Goal: Information Seeking & Learning: Find specific fact

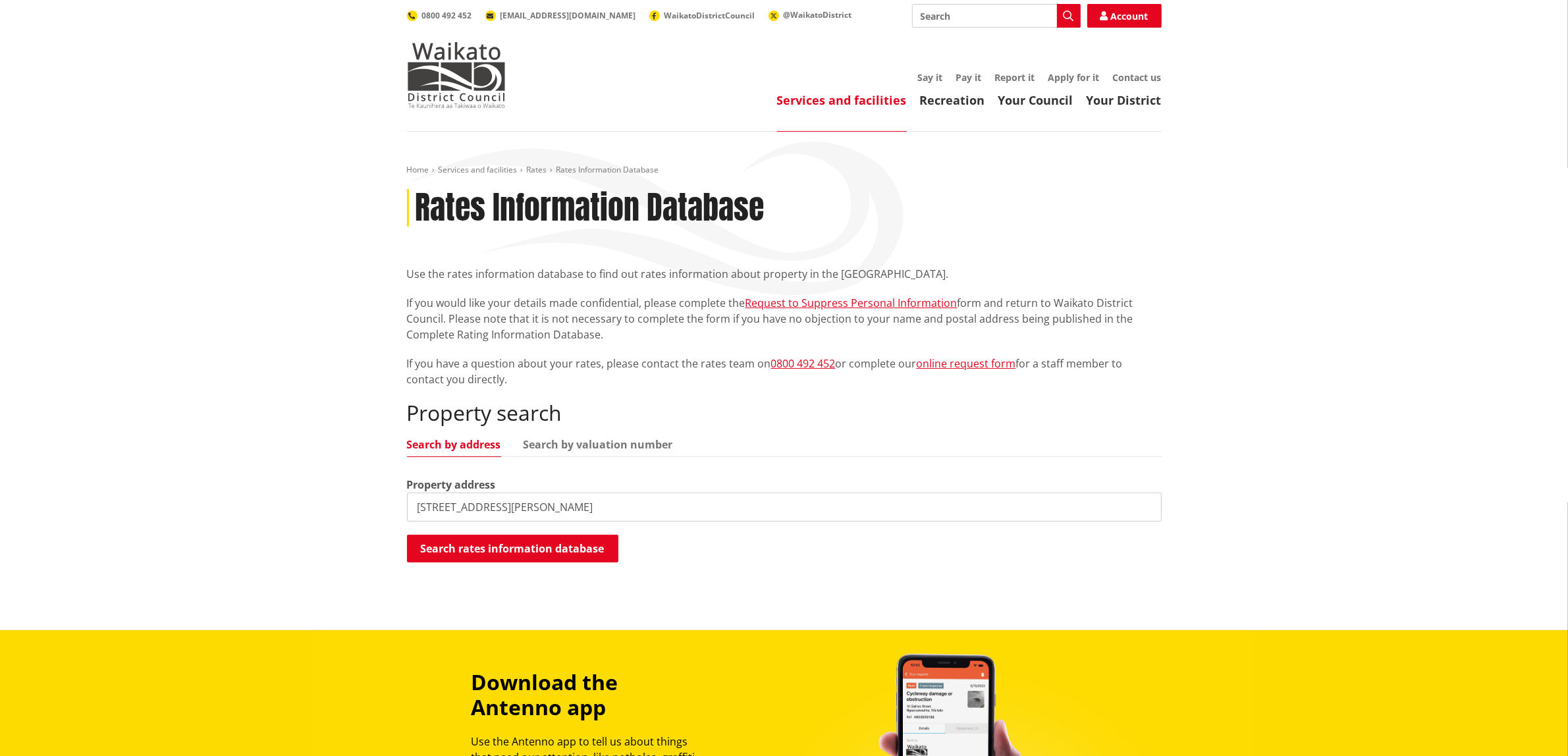
type input "26 William street"
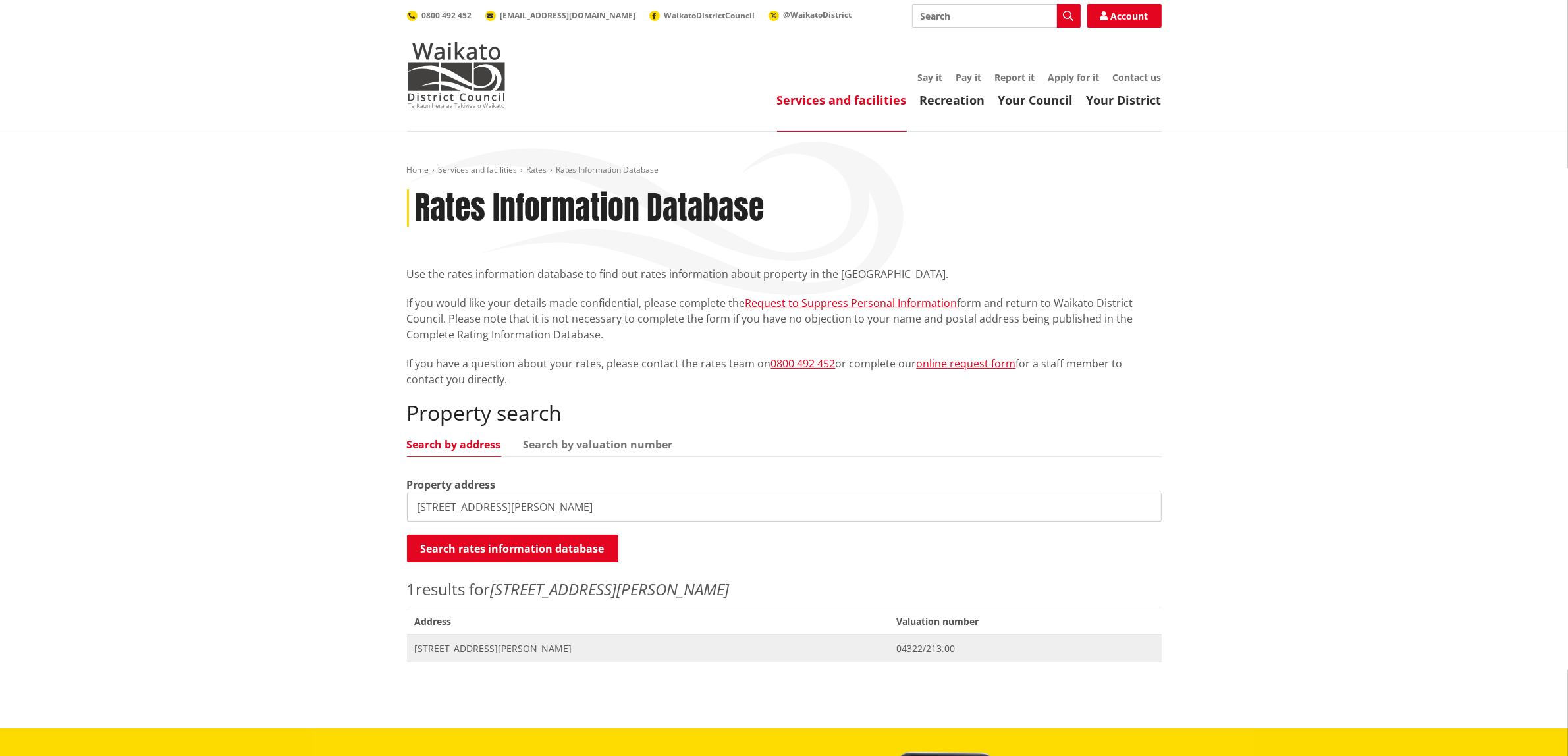
click at [468, 646] on span "[STREET_ADDRESS][PERSON_NAME]" at bounding box center [647, 648] width 466 height 13
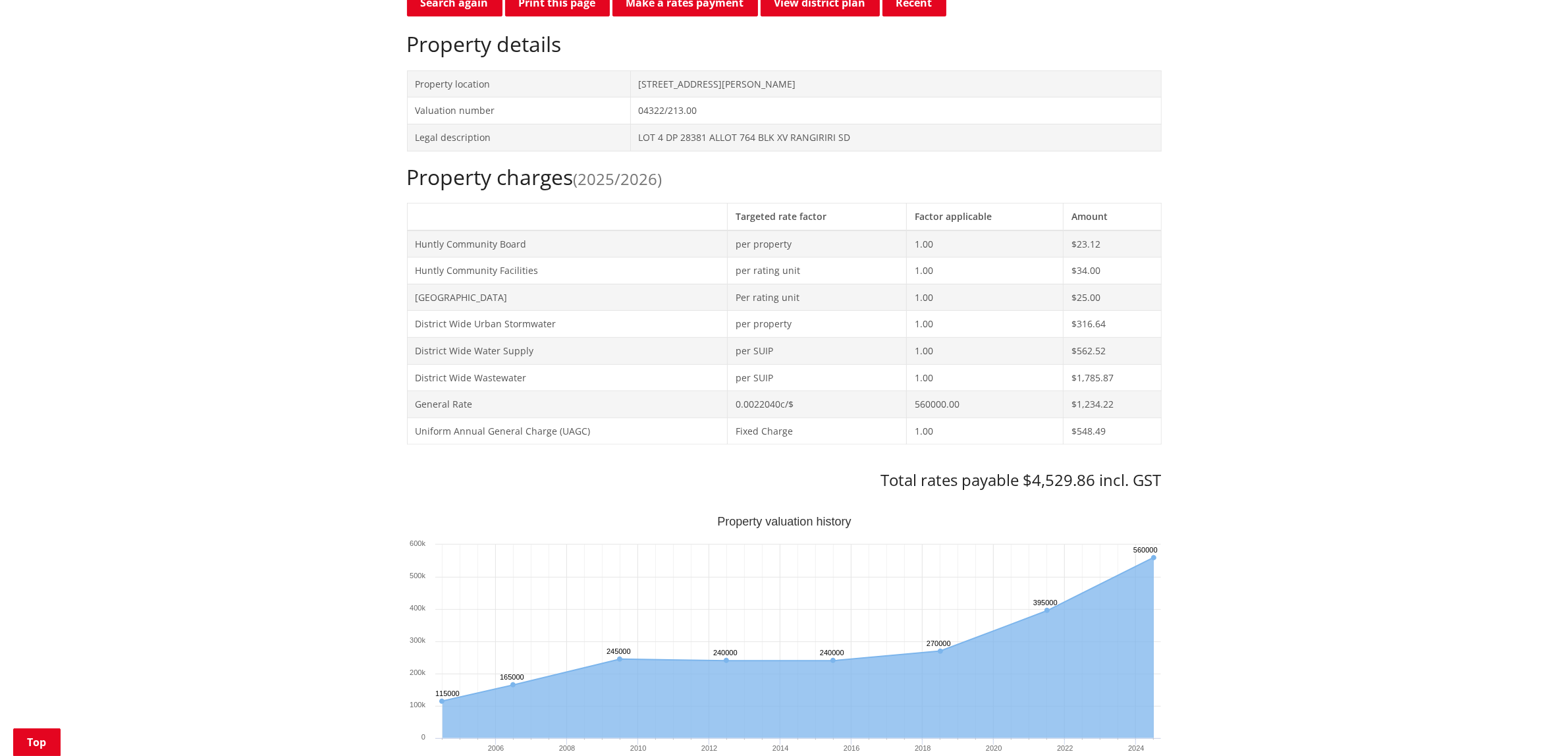
scroll to position [741, 0]
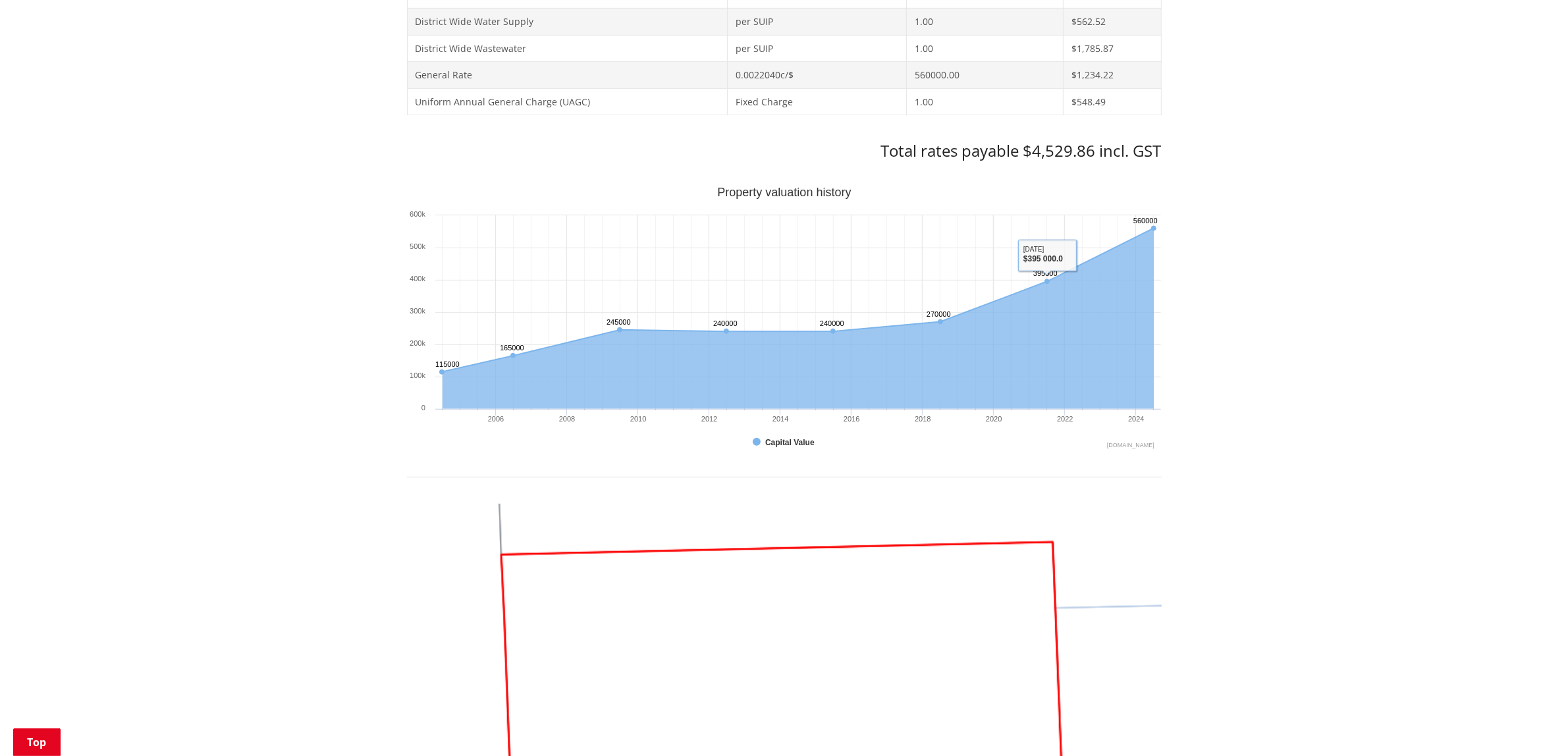
drag, startPoint x: 1393, startPoint y: 366, endPoint x: 1384, endPoint y: 374, distance: 12.0
click at [1391, 366] on div "Home Services and facilities Rates Rates Information Database Rates Information…" at bounding box center [784, 314] width 1568 height 1847
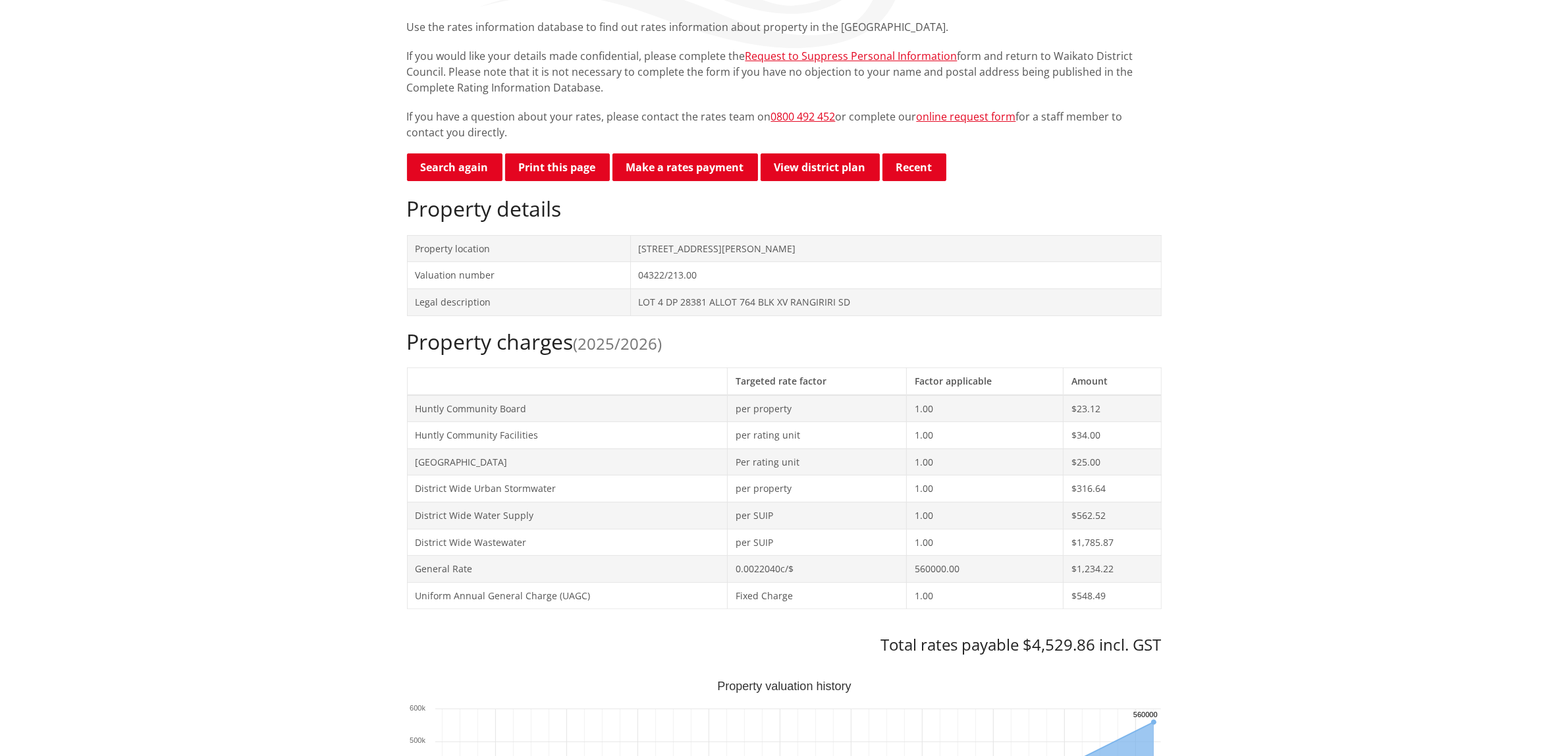
scroll to position [0, 0]
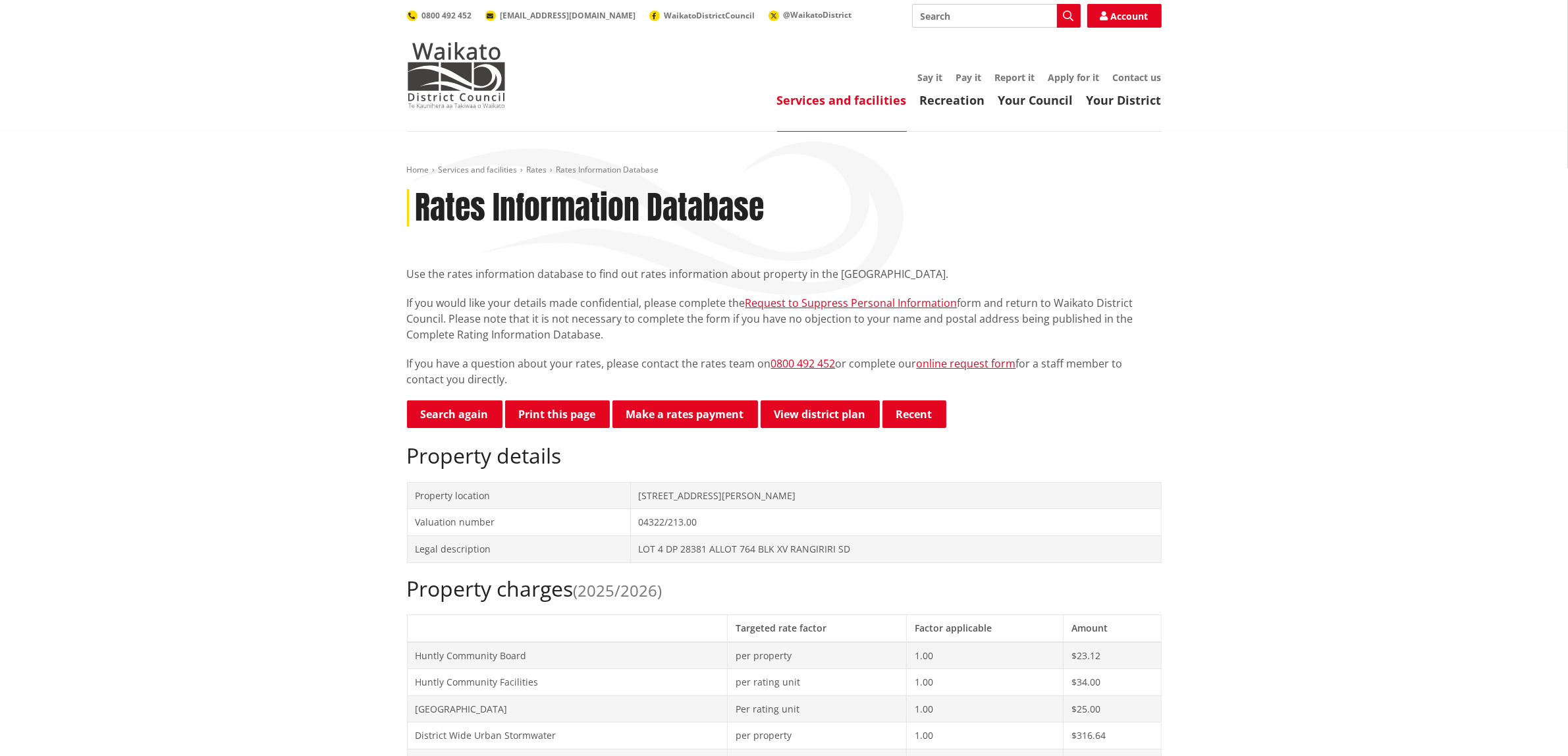
click at [449, 413] on link "Search again" at bounding box center [454, 414] width 96 height 28
drag, startPoint x: 449, startPoint y: 413, endPoint x: 456, endPoint y: 418, distance: 8.6
click at [449, 413] on link "Search again" at bounding box center [454, 414] width 96 height 28
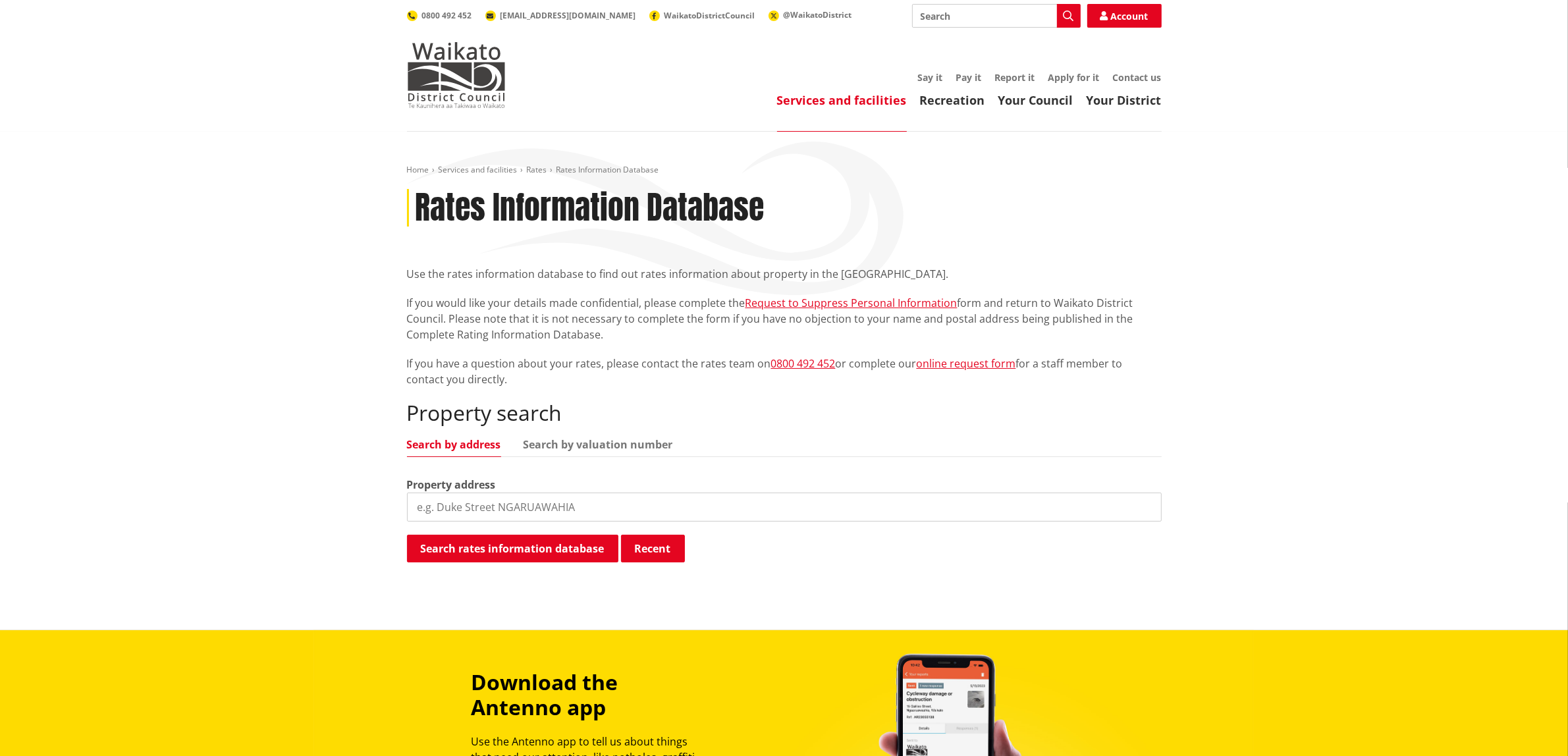
click at [500, 506] on input "search" at bounding box center [784, 507] width 755 height 29
type input "540 Te Ohaki Road"
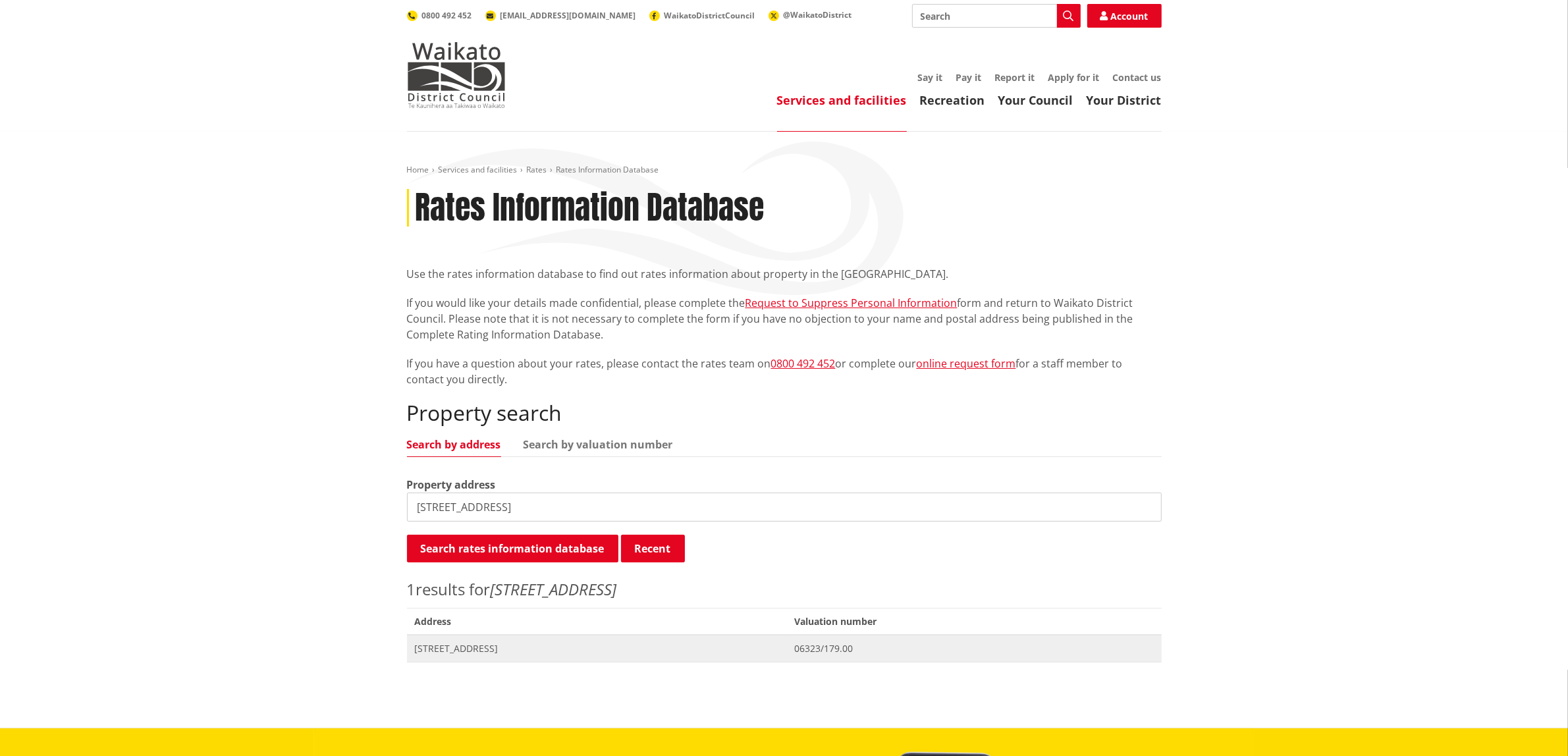
click at [446, 650] on span "540 Te Ohaki Road HUNTLY" at bounding box center [596, 648] width 364 height 13
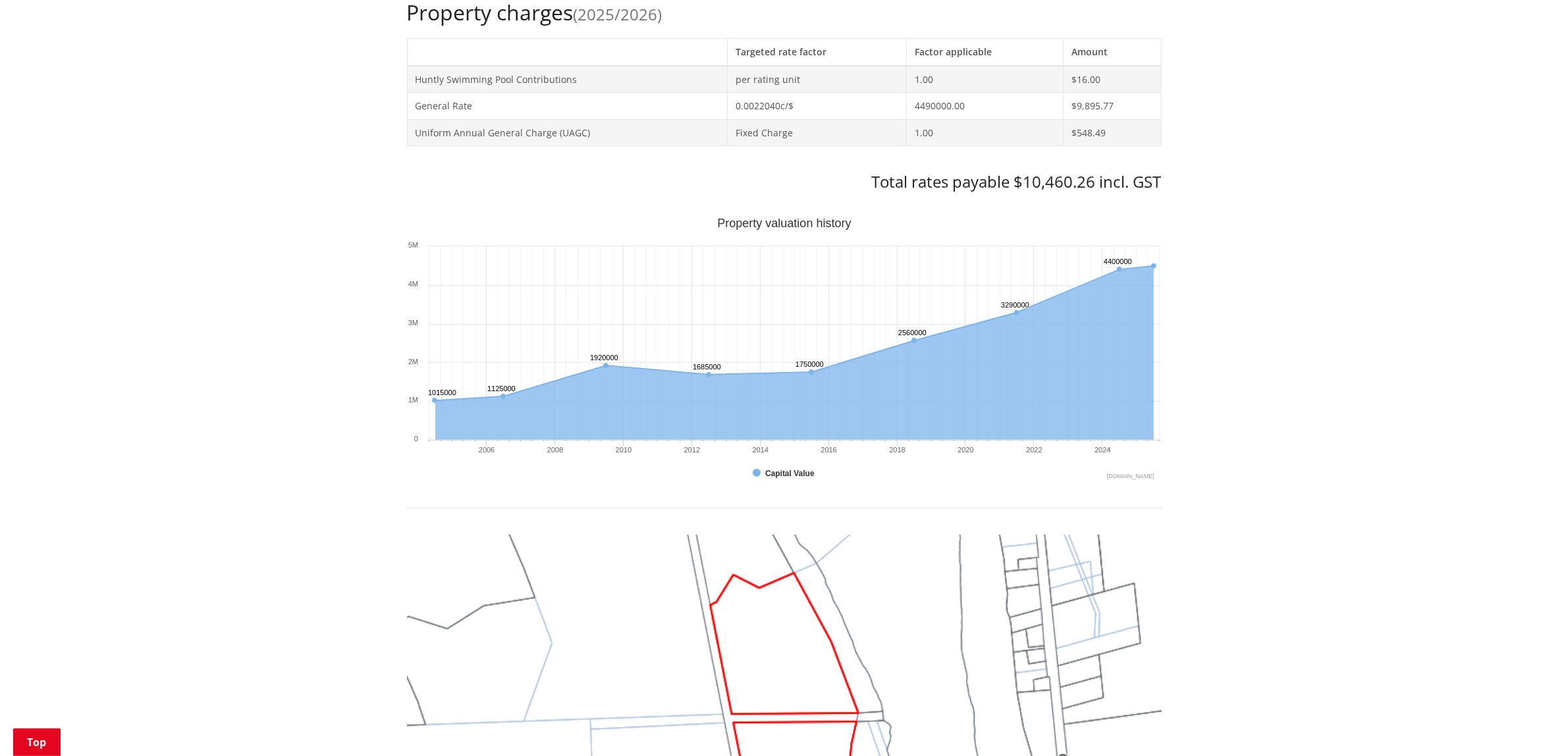
scroll to position [494, 0]
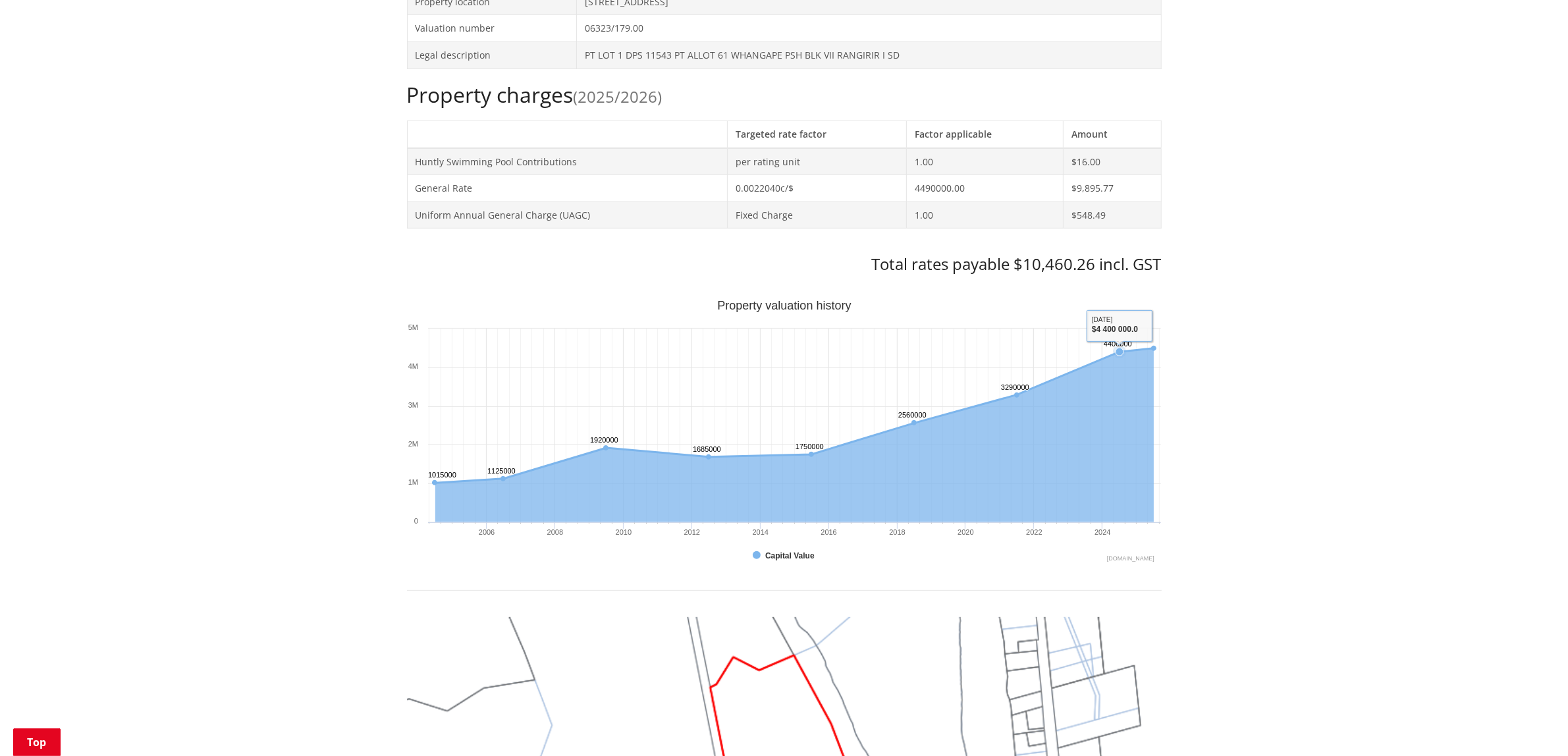
click at [1364, 453] on div "Home Services and facilities Rates Rates Information Database Rates Information…" at bounding box center [784, 494] width 1568 height 1713
click at [1364, 376] on div "Home Services and facilities Rates Rates Information Database Rates Information…" at bounding box center [784, 494] width 1568 height 1713
click at [1329, 387] on div "Home Services and facilities Rates Rates Information Database Rates Information…" at bounding box center [784, 494] width 1568 height 1713
click at [1252, 488] on div "Home Services and facilities Rates Rates Information Database Rates Information…" at bounding box center [784, 494] width 1568 height 1713
